Goal: Find specific page/section: Find specific page/section

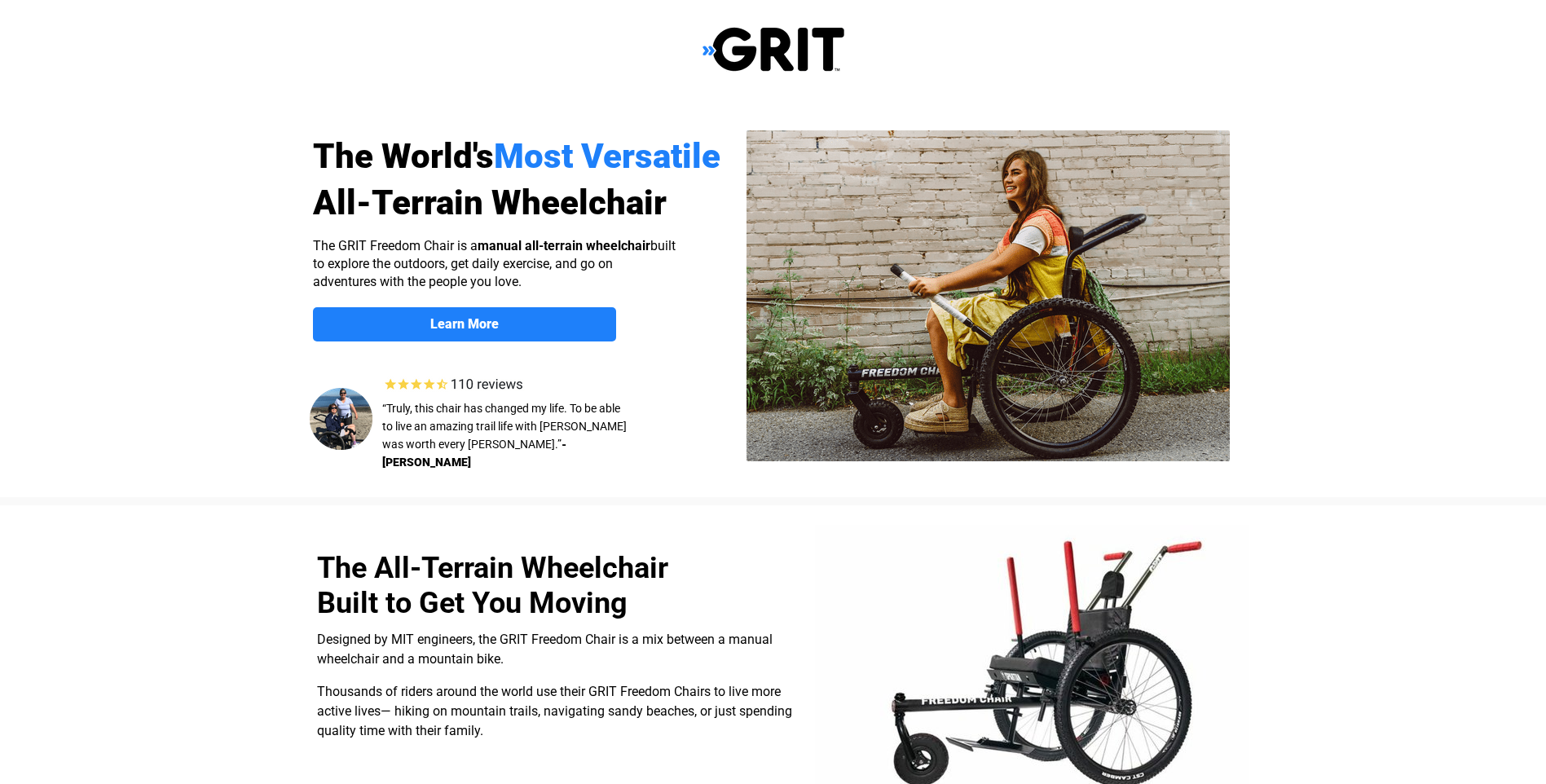
select select "US"
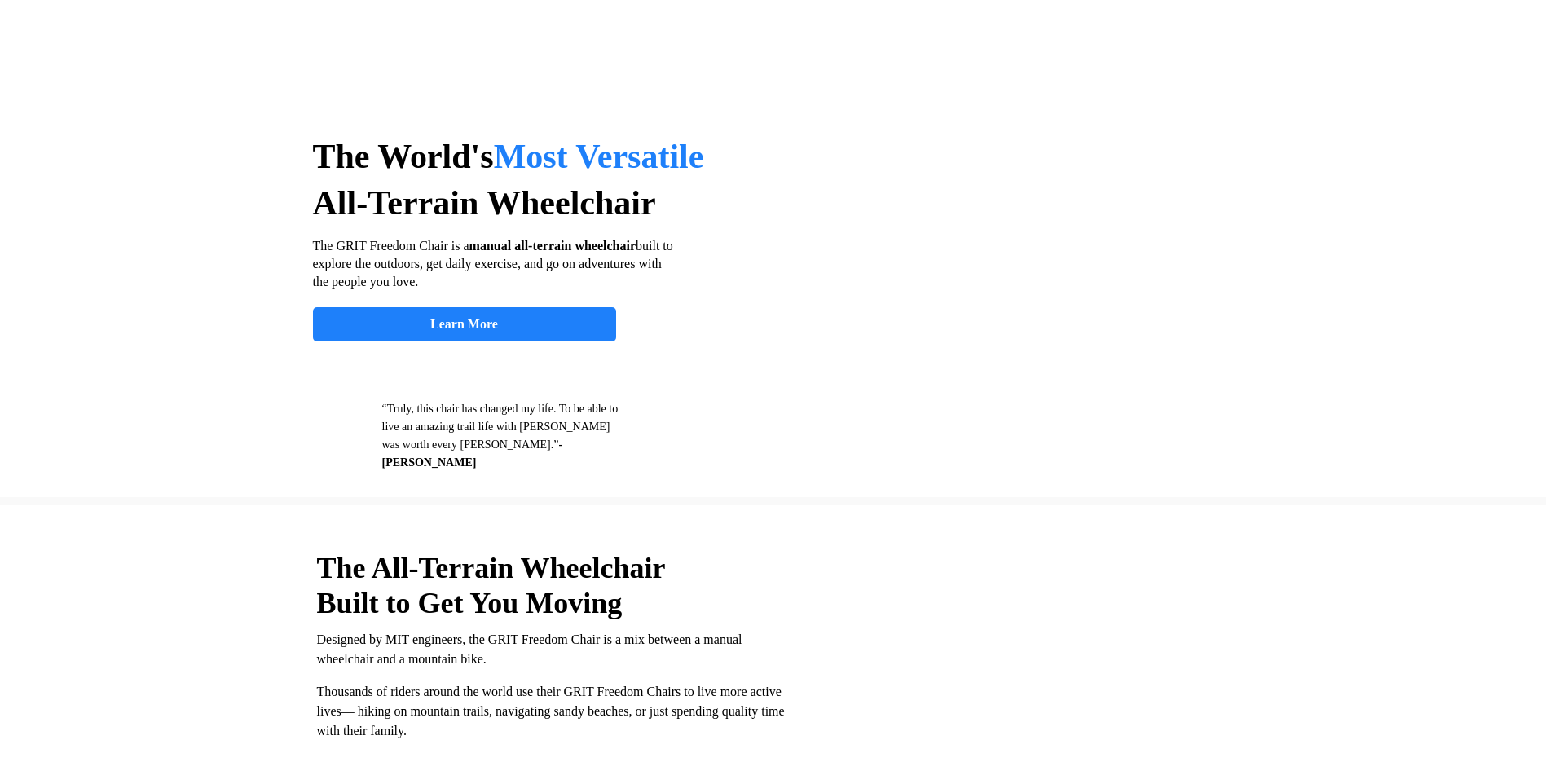
select select "US"
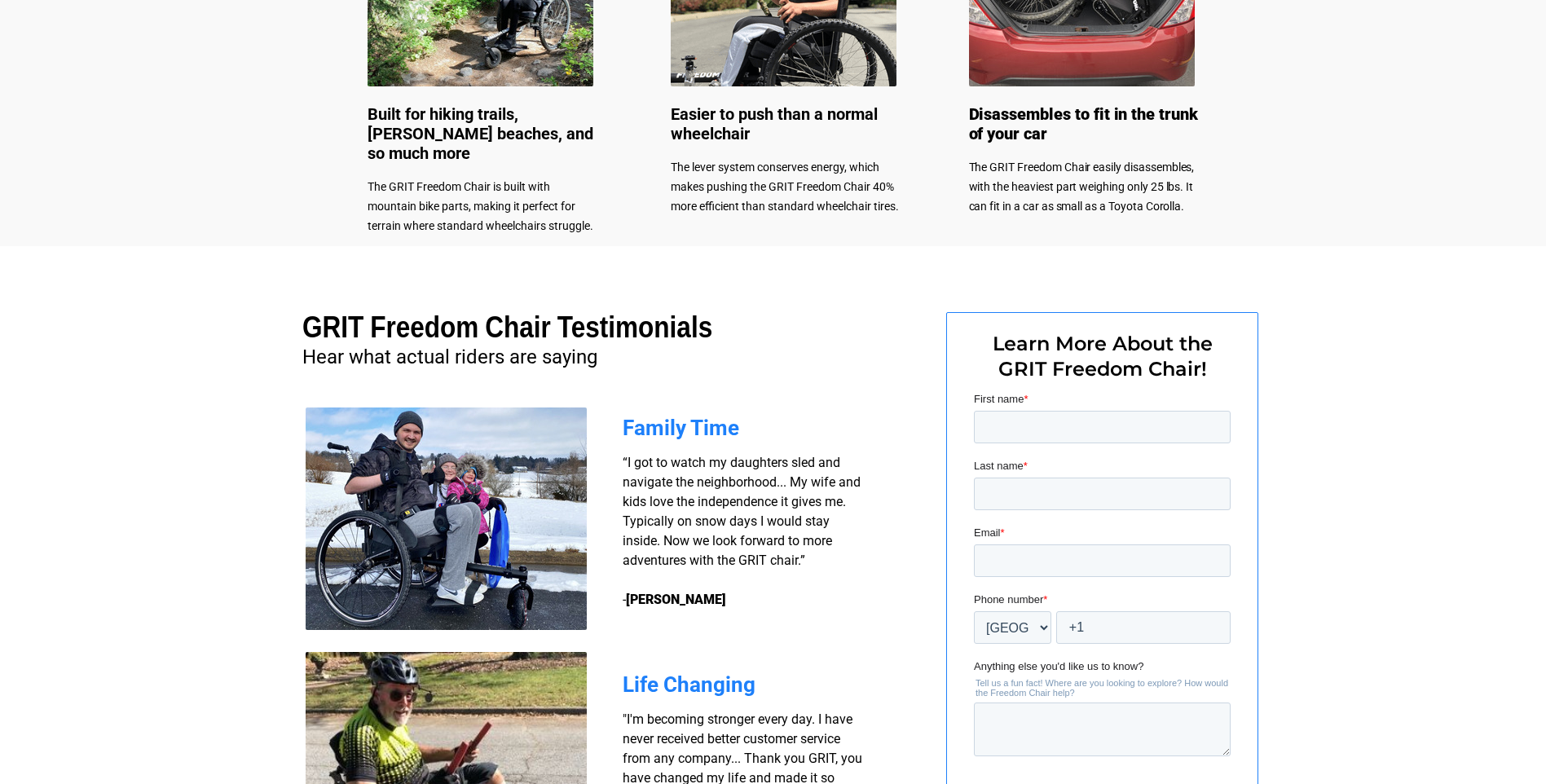
scroll to position [950, 0]
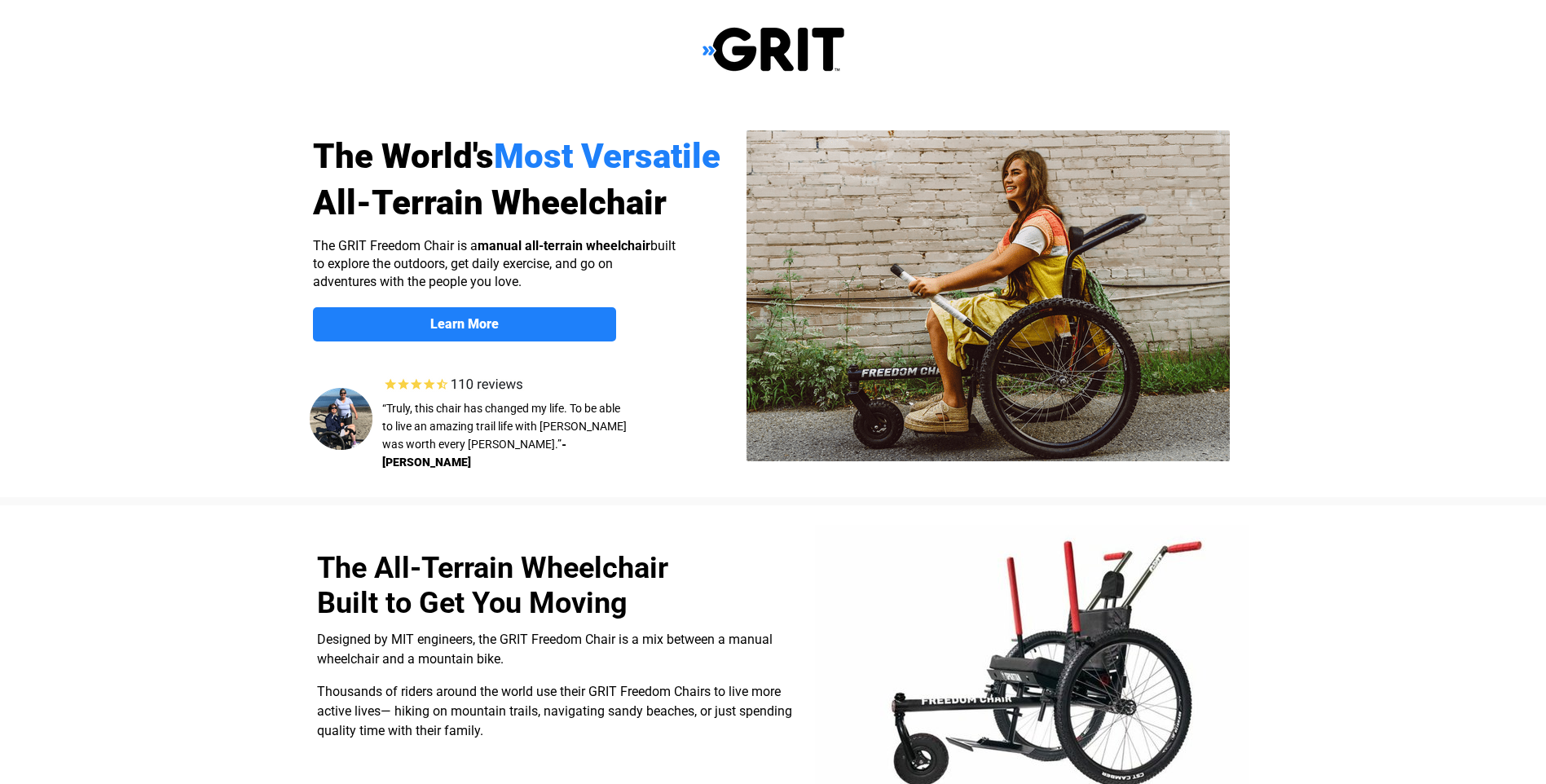
select select "US"
